Goal: Information Seeking & Learning: Learn about a topic

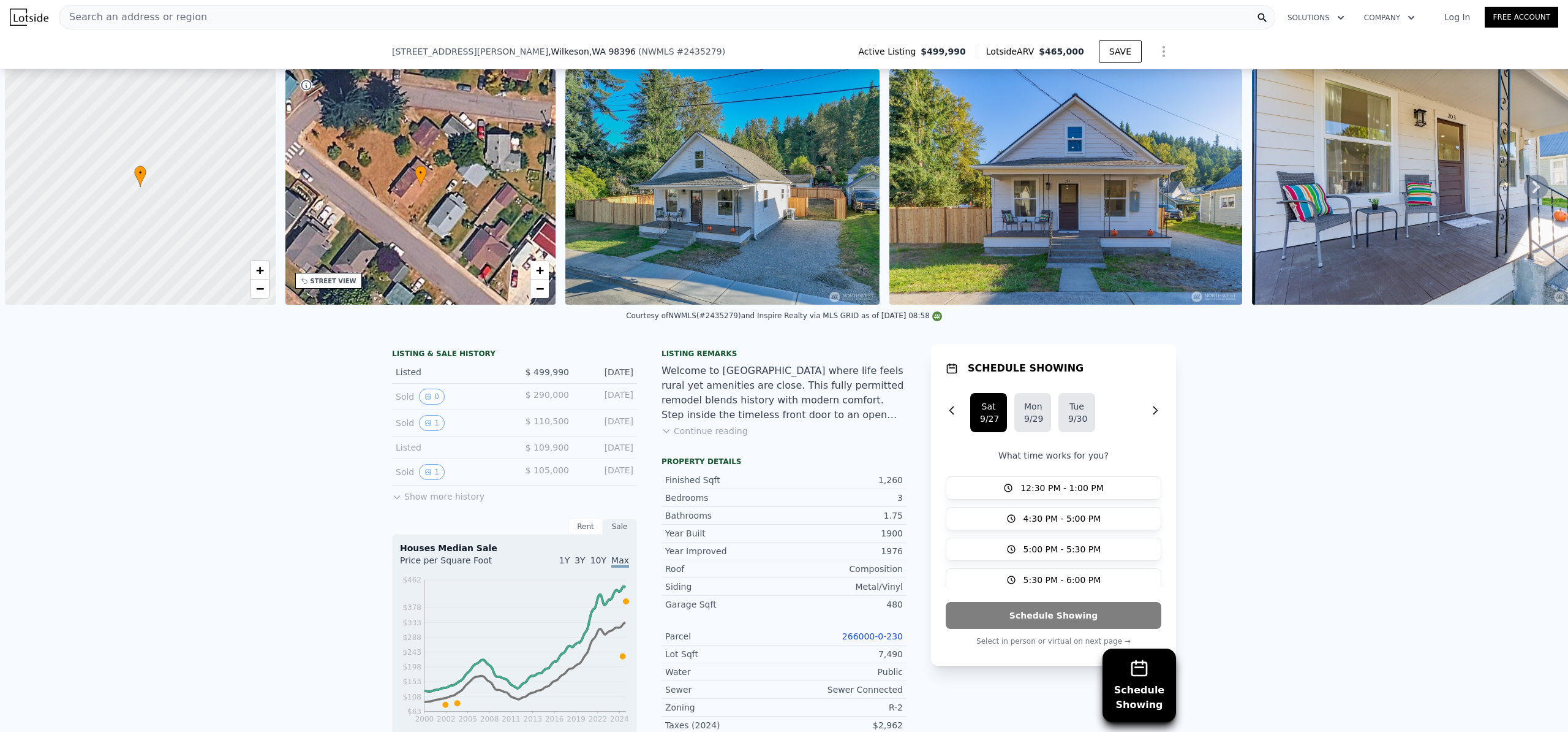
scroll to position [0, 1019]
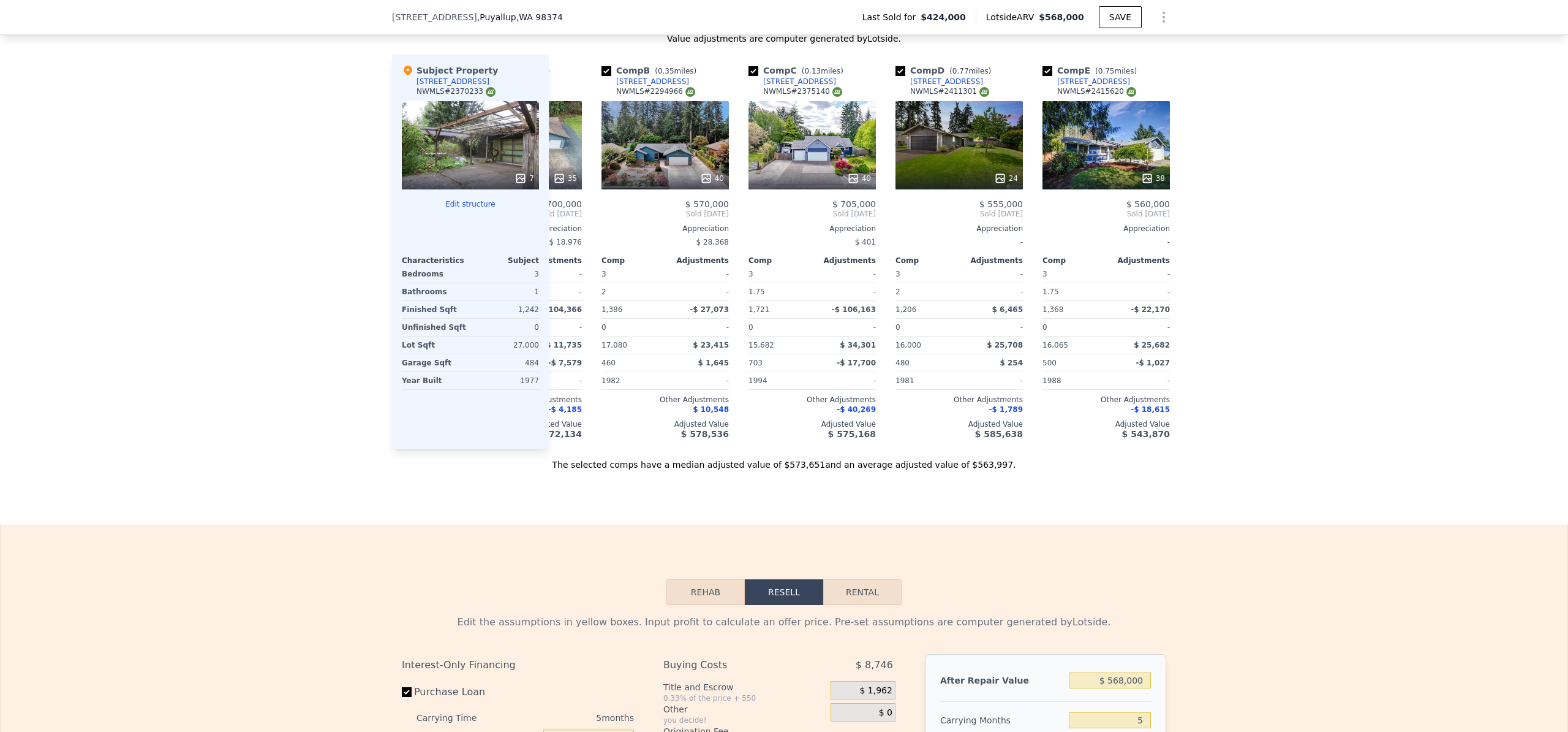
scroll to position [0, 126]
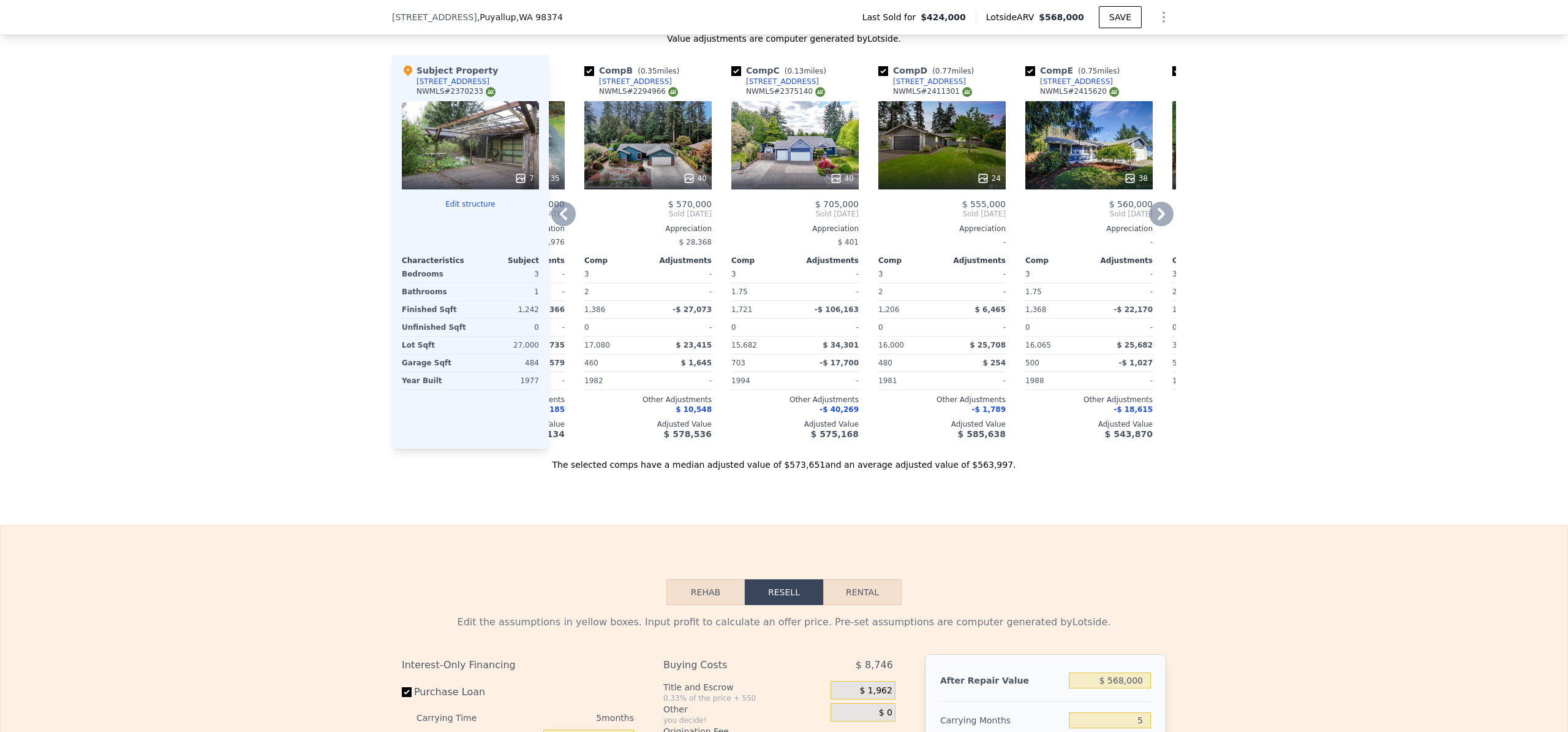
click at [945, 184] on div "24" at bounding box center [942, 178] width 117 height 12
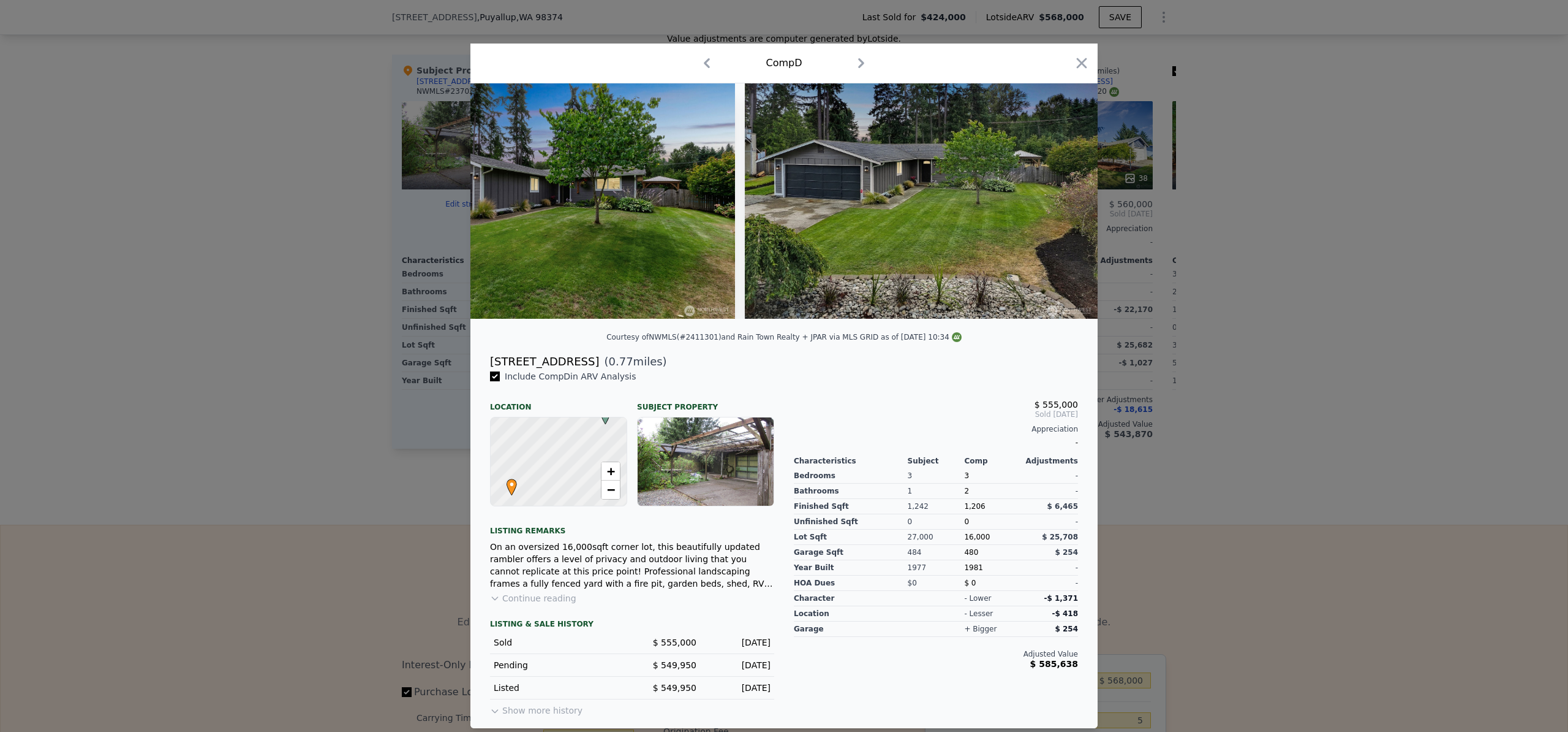
scroll to position [2, 0]
drag, startPoint x: 486, startPoint y: 364, endPoint x: 606, endPoint y: 363, distance: 120.0
click at [606, 363] on div "12422 135th Street Ct E ( 0.77 miles)" at bounding box center [783, 362] width 608 height 17
